Goal: Task Accomplishment & Management: Use online tool/utility

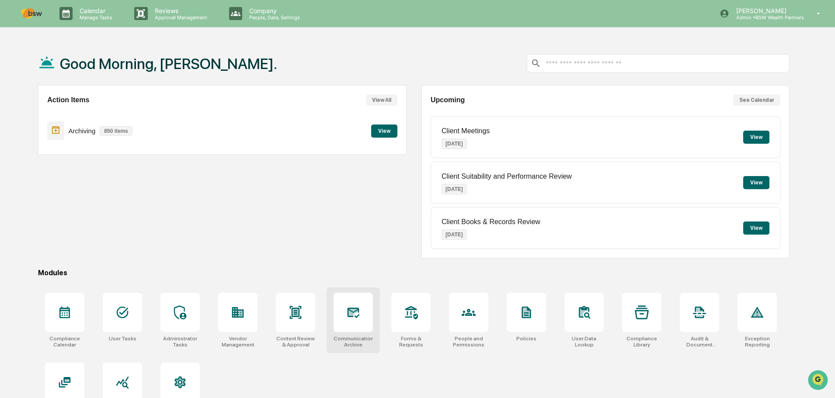
click at [353, 322] on div at bounding box center [353, 312] width 39 height 39
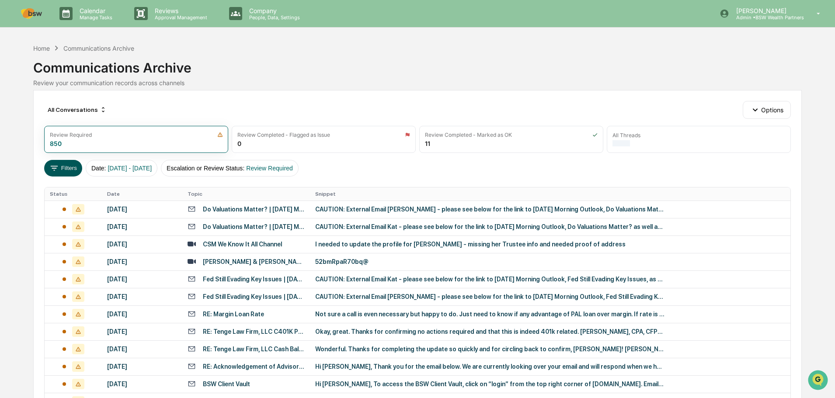
click at [58, 171] on icon at bounding box center [54, 169] width 10 height 10
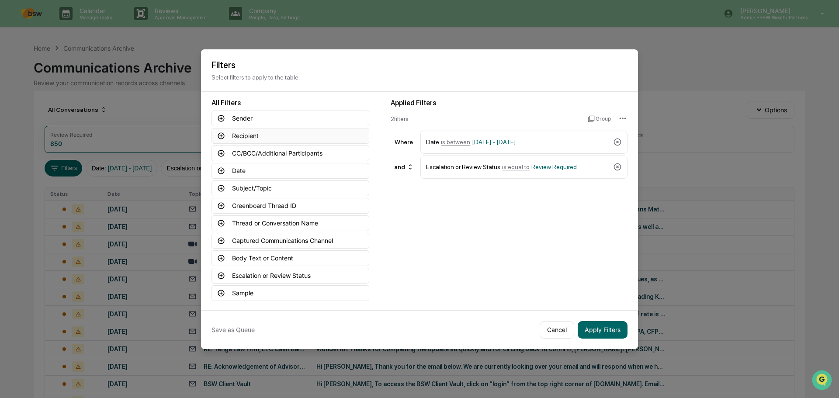
click at [251, 132] on button "Recipient" at bounding box center [291, 136] width 158 height 16
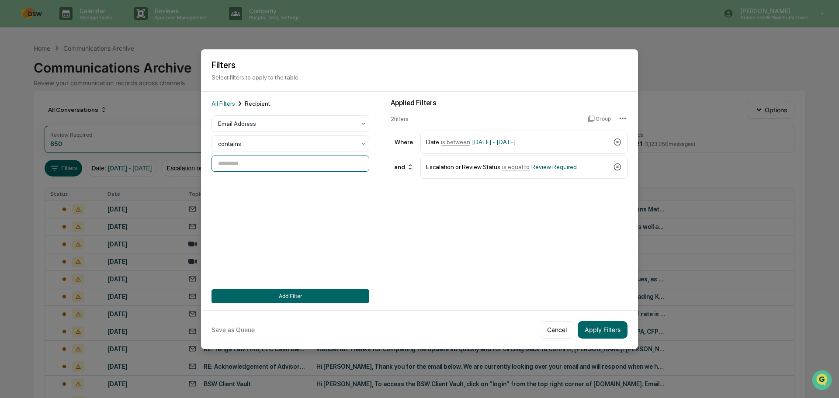
click at [252, 167] on input at bounding box center [291, 164] width 158 height 16
paste input "**********"
type input "**********"
click at [312, 296] on button "Add Filter" at bounding box center [291, 296] width 158 height 14
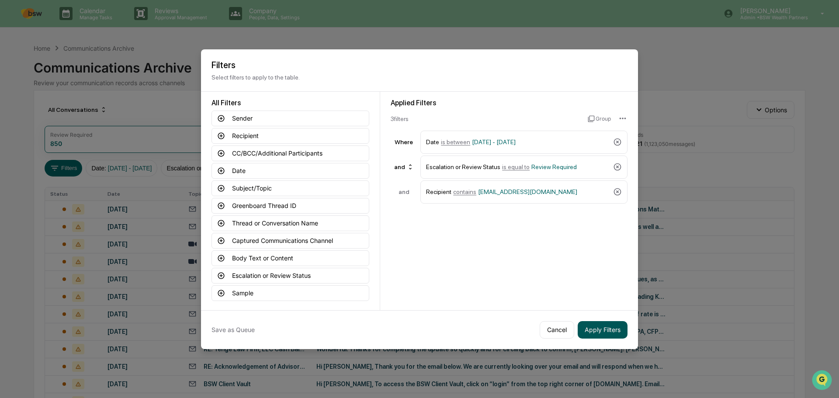
click at [600, 327] on button "Apply Filters" at bounding box center [603, 329] width 50 height 17
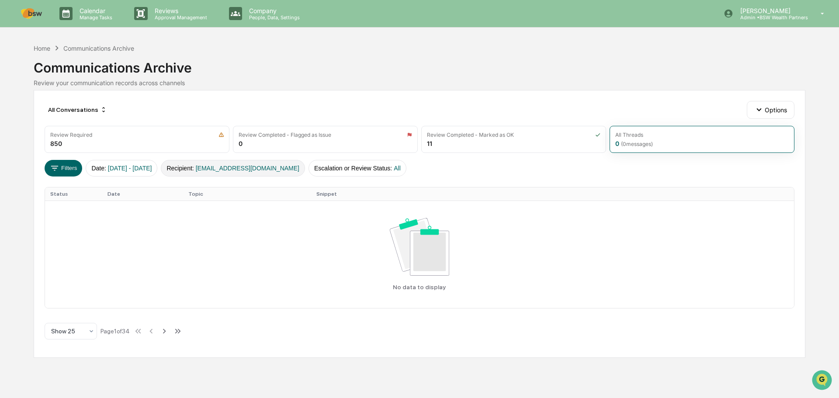
click at [195, 169] on button "Recipient : PartnersTAInstructions@ntrs.com" at bounding box center [233, 168] width 144 height 17
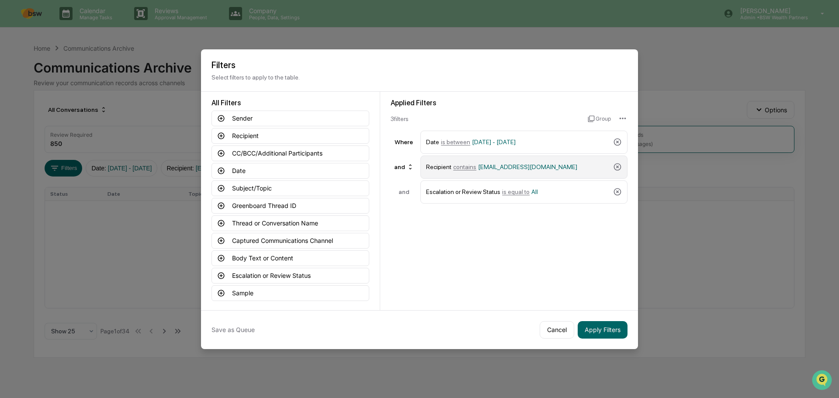
click at [437, 170] on div "Recipient contains PartnersTAInstructions@ntrs.com" at bounding box center [518, 167] width 184 height 15
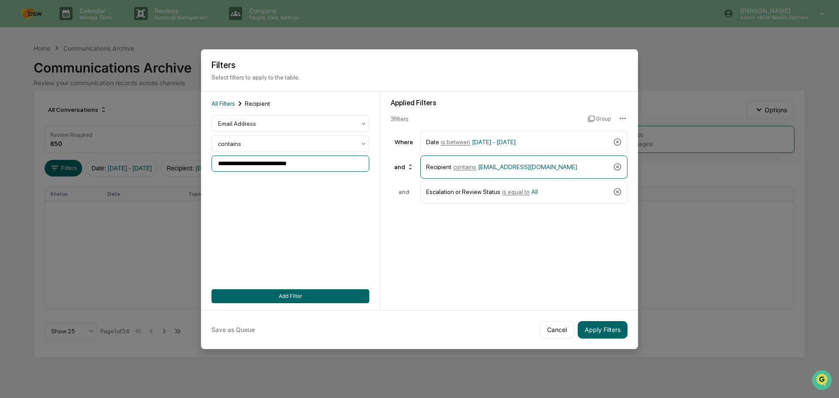
drag, startPoint x: 324, startPoint y: 164, endPoint x: 165, endPoint y: 164, distance: 158.3
click at [165, 164] on body "**********" at bounding box center [419, 199] width 839 height 398
paste input
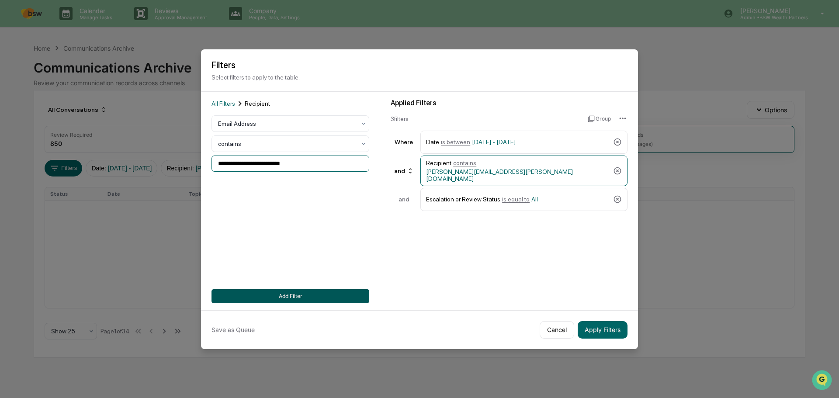
type input "**********"
click at [313, 296] on button "Add Filter" at bounding box center [291, 296] width 158 height 14
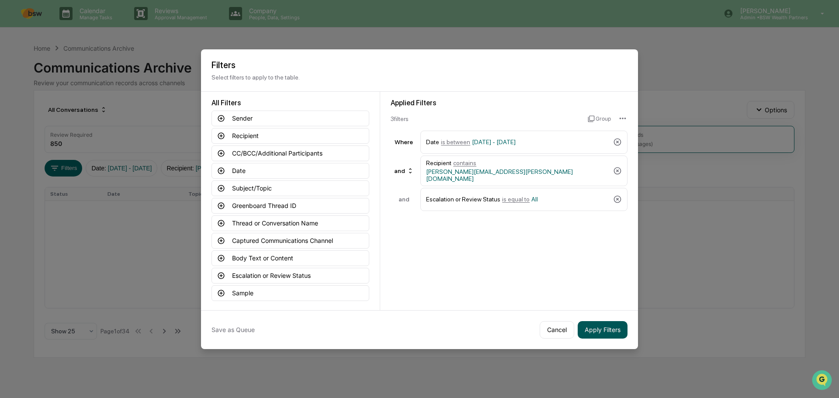
click at [603, 331] on button "Apply Filters" at bounding box center [603, 329] width 50 height 17
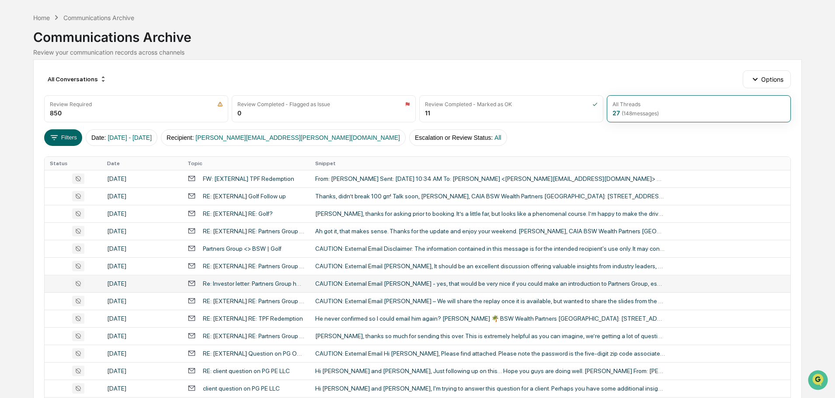
scroll to position [44, 0]
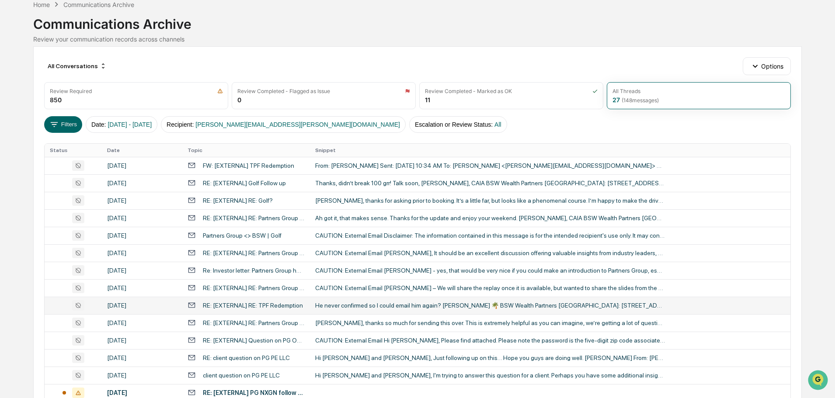
click at [294, 306] on div "RE: [EXTERNAL] RE: TPF Redemption" at bounding box center [253, 305] width 100 height 7
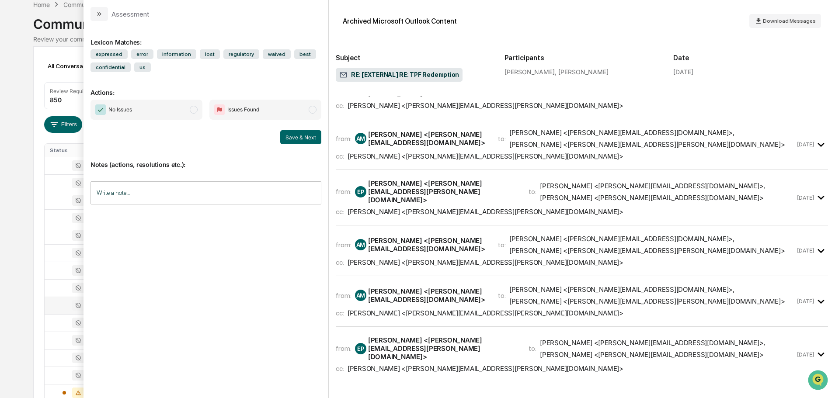
scroll to position [175, 0]
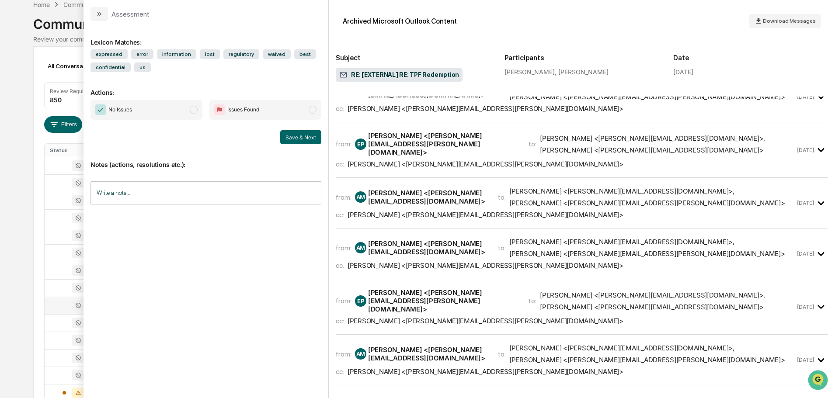
click at [759, 344] on div "from: AM Alexandra Martella <Alex@bsw.com> to: Elias Bachmann <Elias@bsw.com> ,…" at bounding box center [565, 354] width 459 height 20
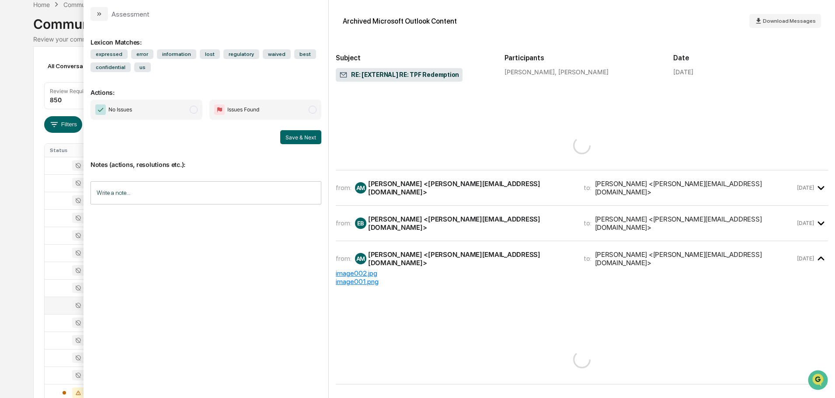
scroll to position [351, 0]
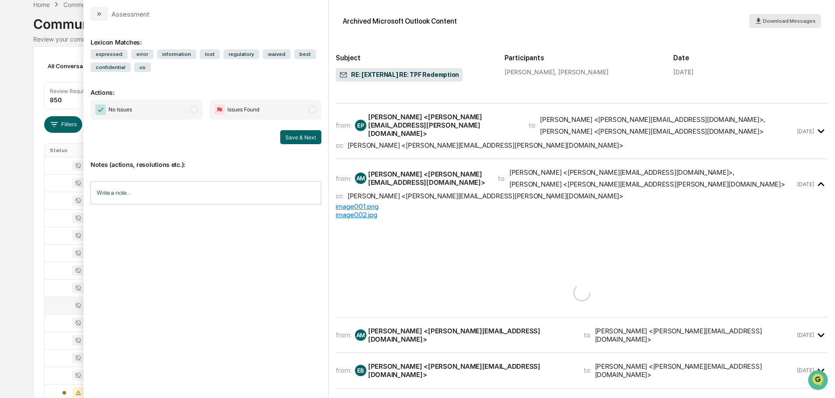
click at [776, 22] on span "Download Messages" at bounding box center [789, 21] width 53 height 6
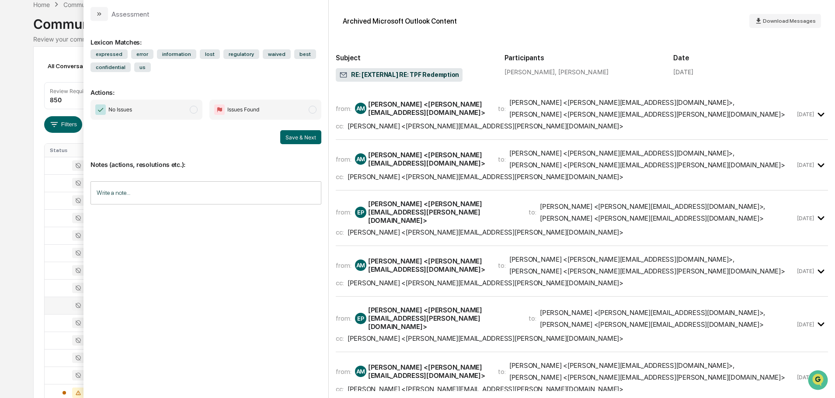
scroll to position [0, 0]
